Goal: Task Accomplishment & Management: Manage account settings

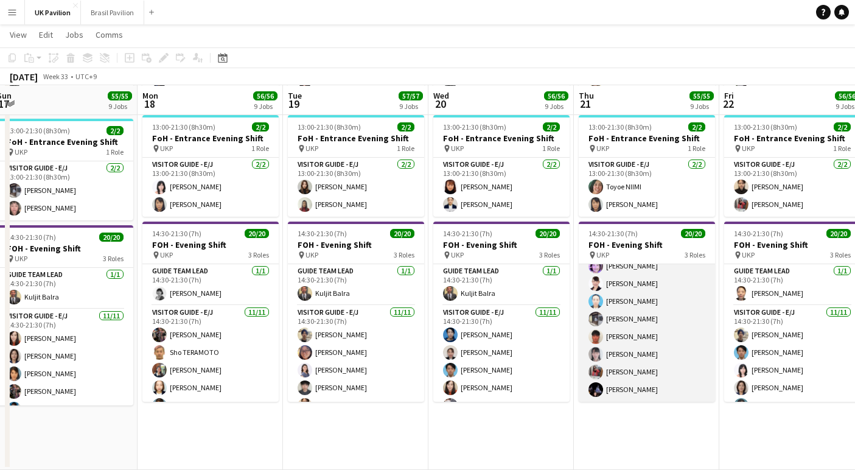
scroll to position [300, 0]
click at [642, 250] on h3 "FOH - Evening Shift" at bounding box center [647, 244] width 136 height 11
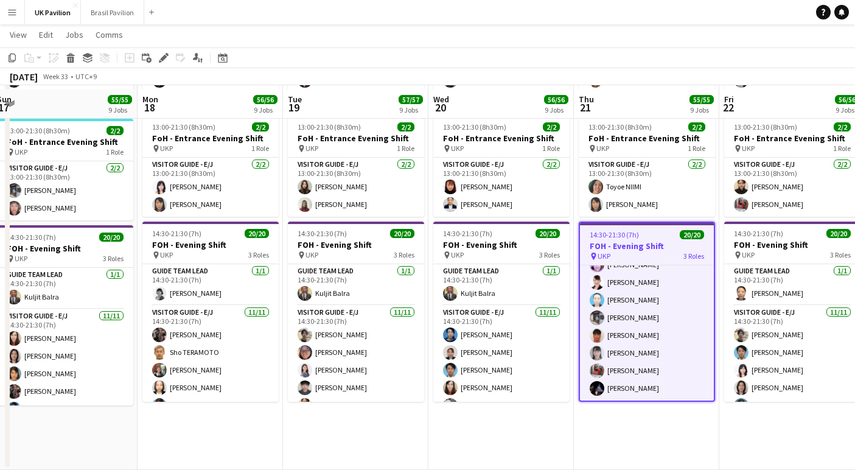
scroll to position [1181, 0]
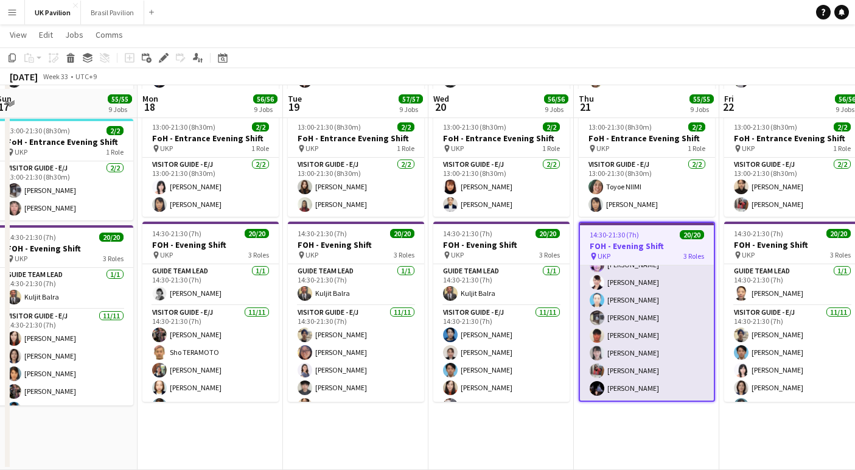
click at [631, 369] on app-card-role "Visitor Guide - J [DATE] 14:30-21:30 (7h) [PERSON_NAME] [PERSON_NAME] [PERSON_N…" at bounding box center [647, 318] width 134 height 165
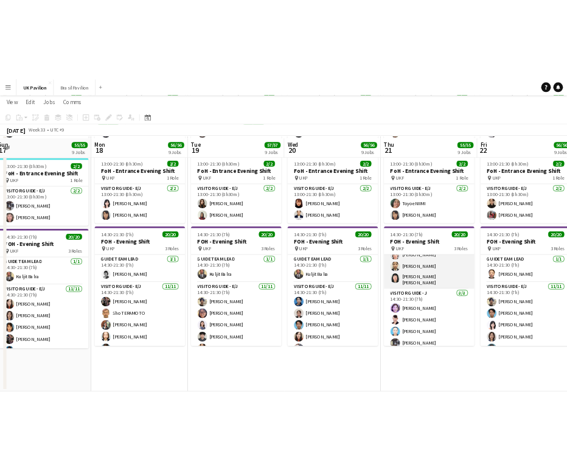
scroll to position [208, 0]
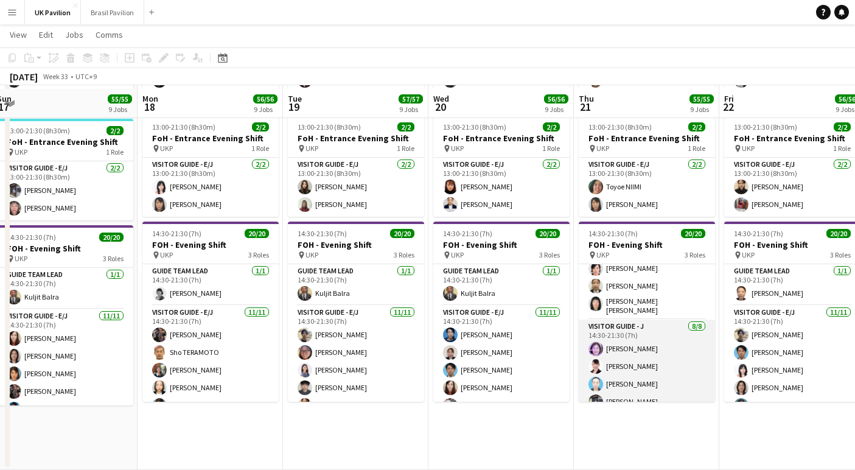
click at [643, 385] on app-card-role "Visitor Guide - J [DATE] 14:30-21:30 (7h) [PERSON_NAME] [PERSON_NAME] [PERSON_N…" at bounding box center [647, 402] width 136 height 165
click at [636, 390] on app-card-role "Visitor Guide - J [DATE] 14:30-21:30 (7h) [PERSON_NAME] [PERSON_NAME] [PERSON_N…" at bounding box center [647, 402] width 136 height 165
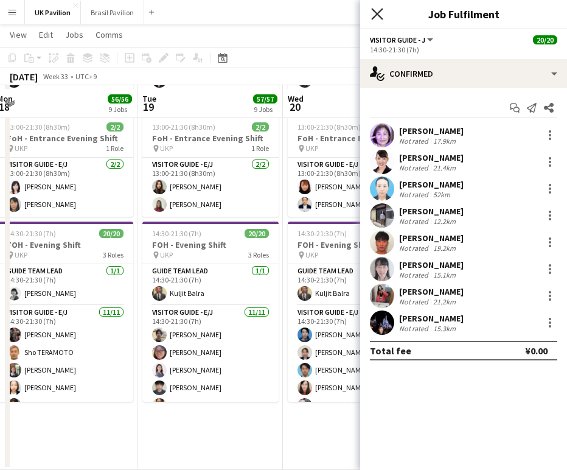
click at [378, 12] on icon "Close pop-in" at bounding box center [377, 14] width 12 height 12
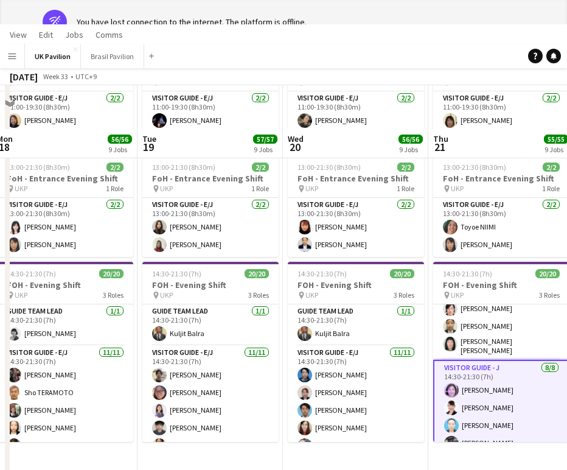
scroll to position [0, 0]
